Goal: Navigation & Orientation: Go to known website

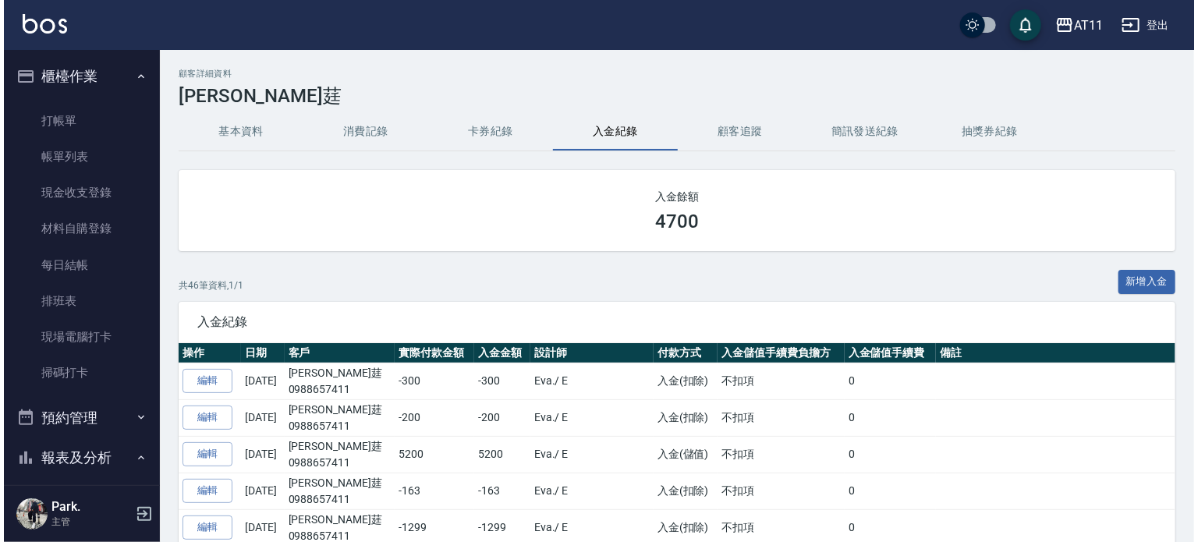
scroll to position [437, 0]
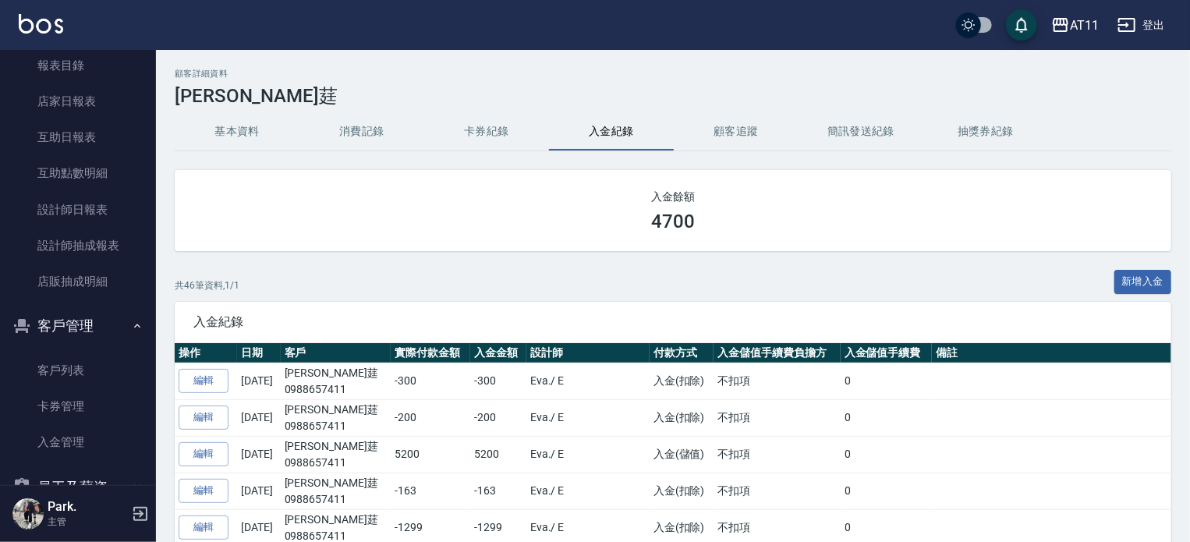
click at [1156, 21] on button "登出" at bounding box center [1141, 25] width 60 height 29
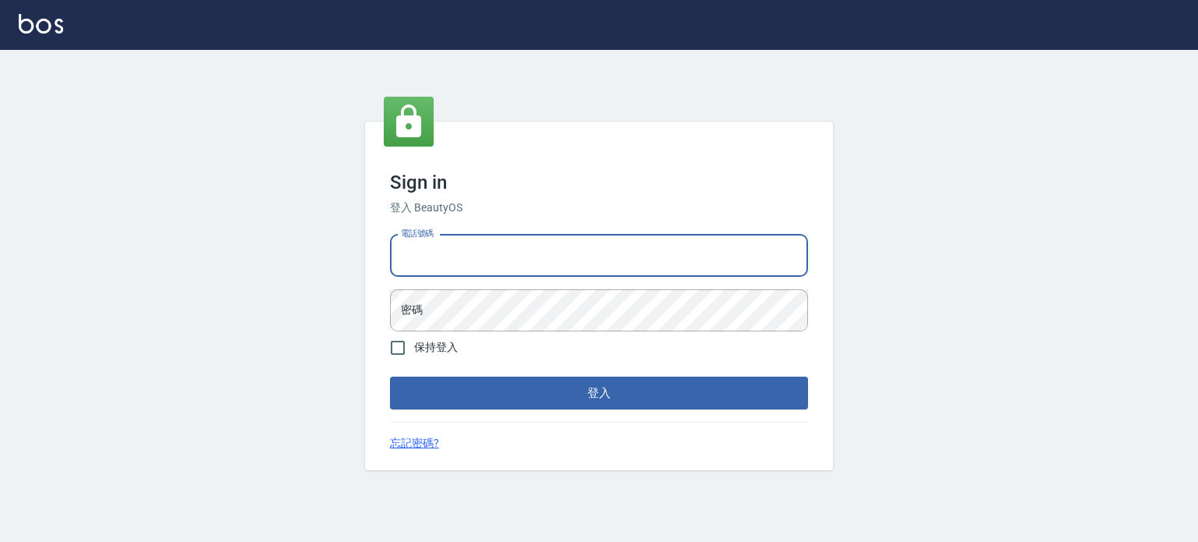
click at [509, 255] on input "電話號碼" at bounding box center [599, 256] width 418 height 42
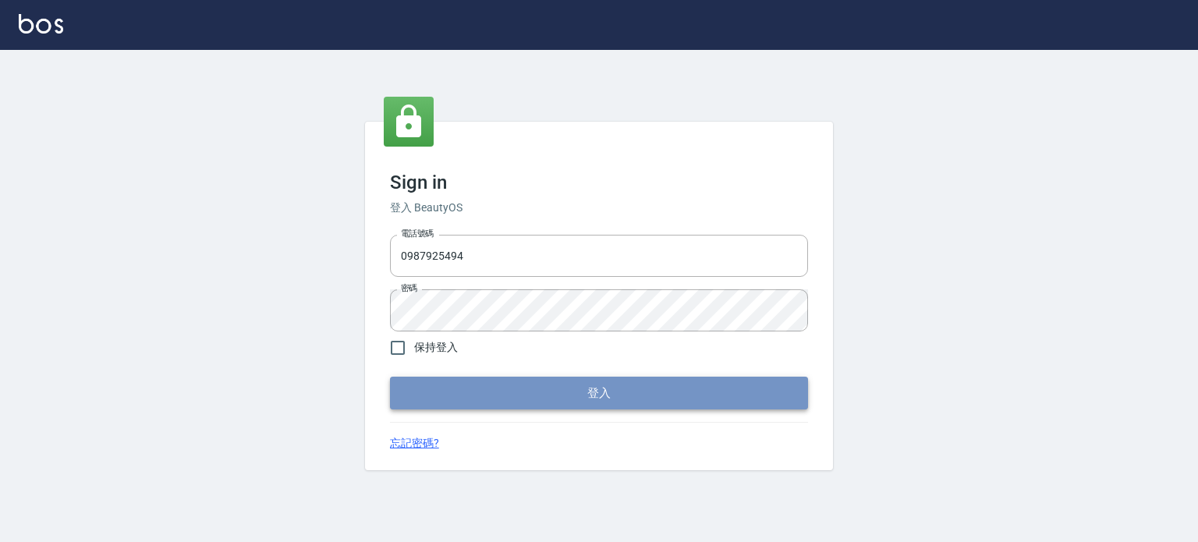
click at [476, 399] on button "登入" at bounding box center [599, 393] width 418 height 33
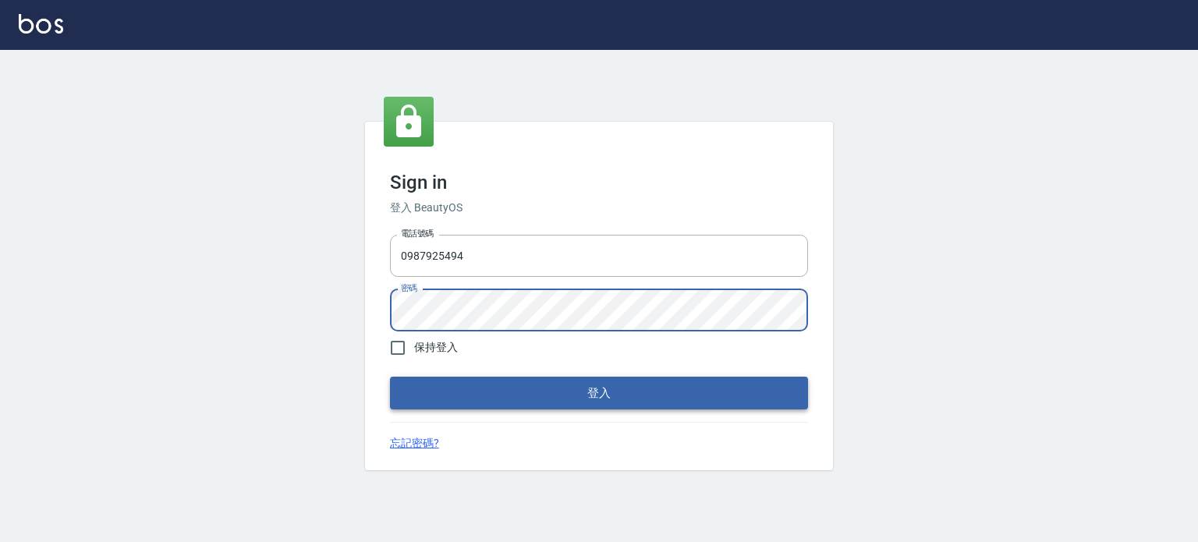
click at [416, 387] on button "登入" at bounding box center [599, 393] width 418 height 33
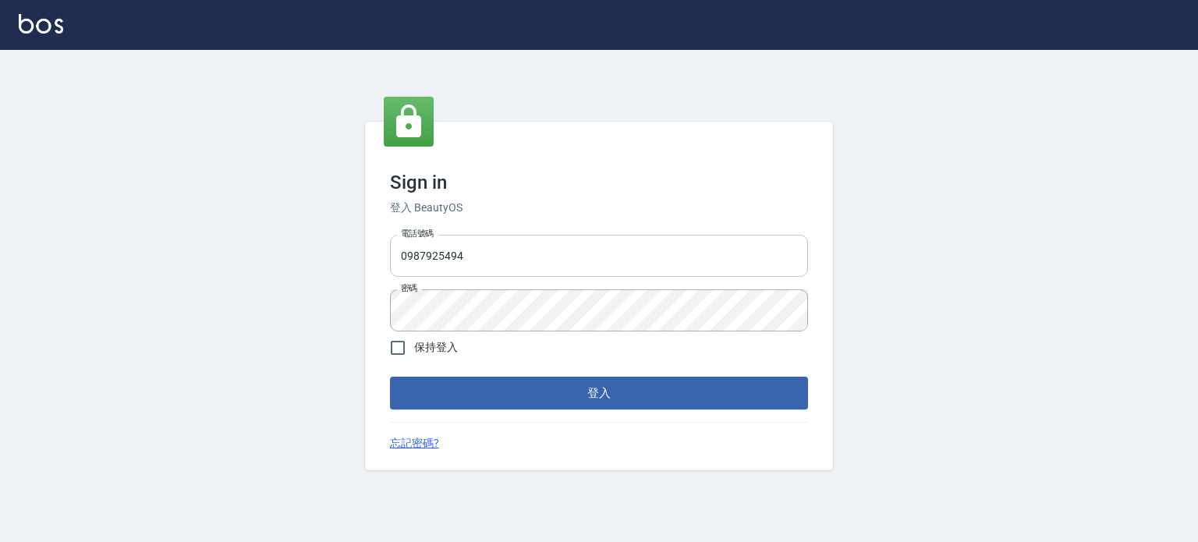
click at [518, 261] on input "0987925494" at bounding box center [599, 256] width 418 height 42
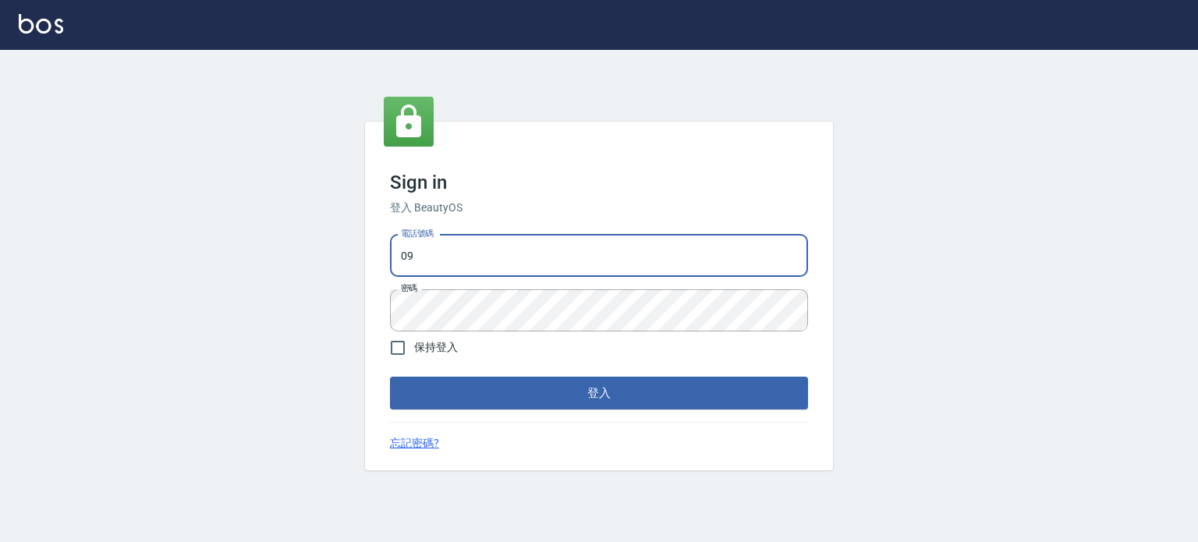
type input "0"
type input "0953539532"
click at [546, 402] on button "登入" at bounding box center [599, 393] width 418 height 33
